Goal: Information Seeking & Learning: Learn about a topic

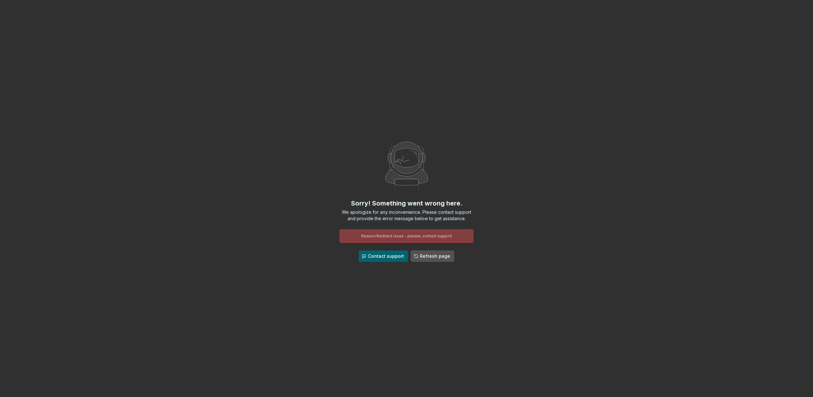
click at [440, 255] on span "Refresh page" at bounding box center [435, 256] width 30 height 6
click at [431, 252] on button "Refresh page" at bounding box center [433, 255] width 44 height 11
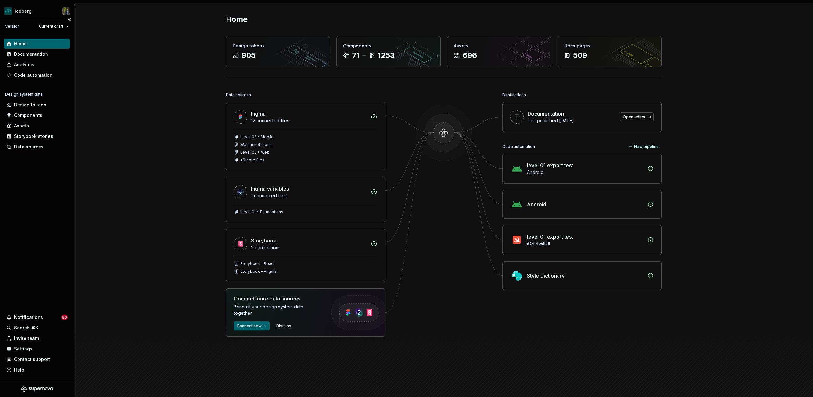
click at [40, 212] on div "Home Documentation Analytics Code automation Design system data Design tokens C…" at bounding box center [37, 206] width 74 height 347
click at [118, 283] on div "Home Design tokens 905 Components 71 1253 Assets 696 Docs pages 509 Data source…" at bounding box center [443, 204] width 739 height 403
click at [102, 270] on div "Home Design tokens 905 Components 71 1253 Assets 696 Docs pages 509 Data source…" at bounding box center [443, 204] width 739 height 403
click at [38, 53] on div "Documentation" at bounding box center [31, 54] width 34 height 6
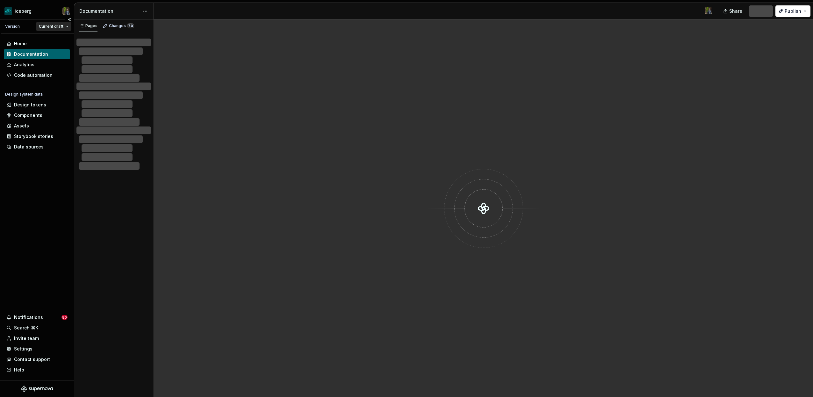
click at [54, 23] on html "iceberg Version Current draft Home Documentation Analytics Code automation Desi…" at bounding box center [406, 198] width 813 height 397
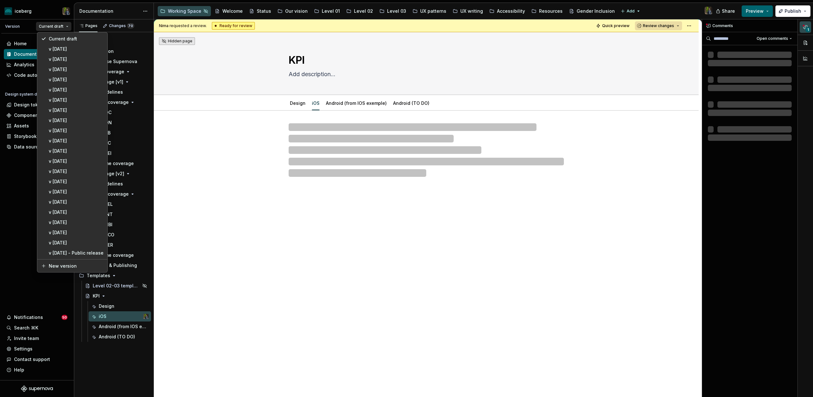
click at [54, 24] on html "iceberg Version Current draft Home Documentation Analytics Code automation Desi…" at bounding box center [406, 198] width 813 height 397
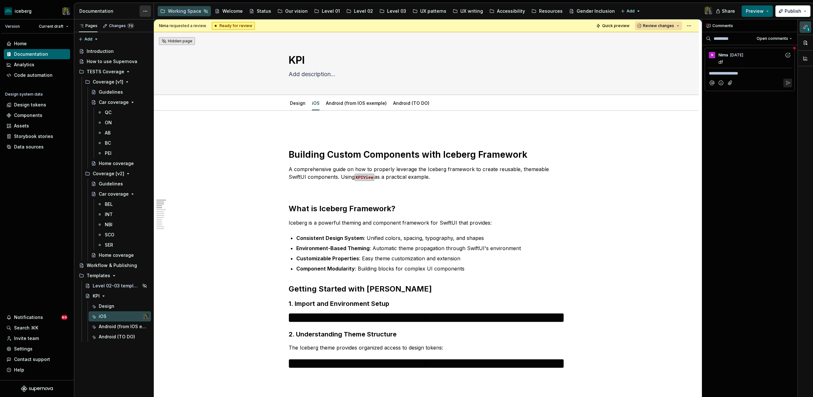
type textarea "*"
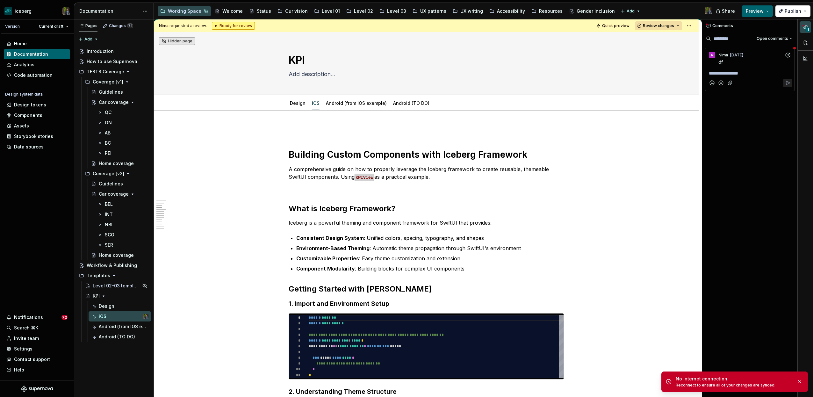
type textarea "*"
